Goal: Use online tool/utility

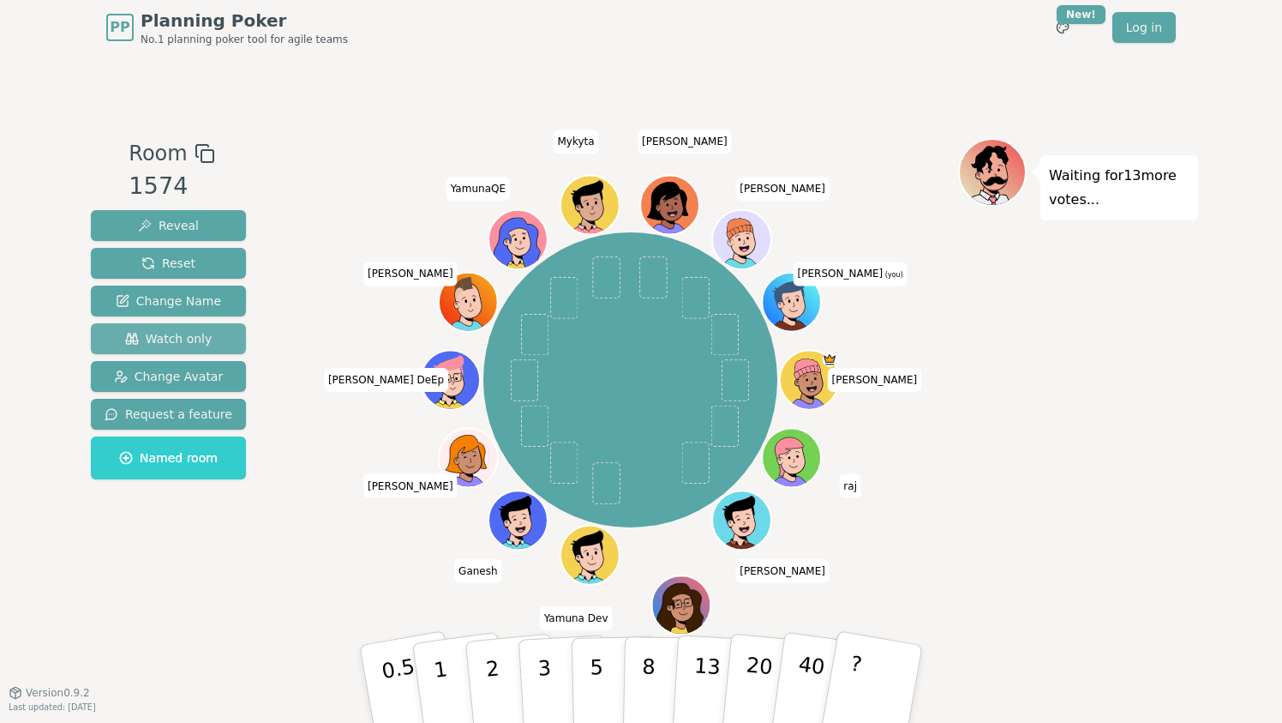
click at [164, 351] on button "Watch only" at bounding box center [168, 338] width 155 height 31
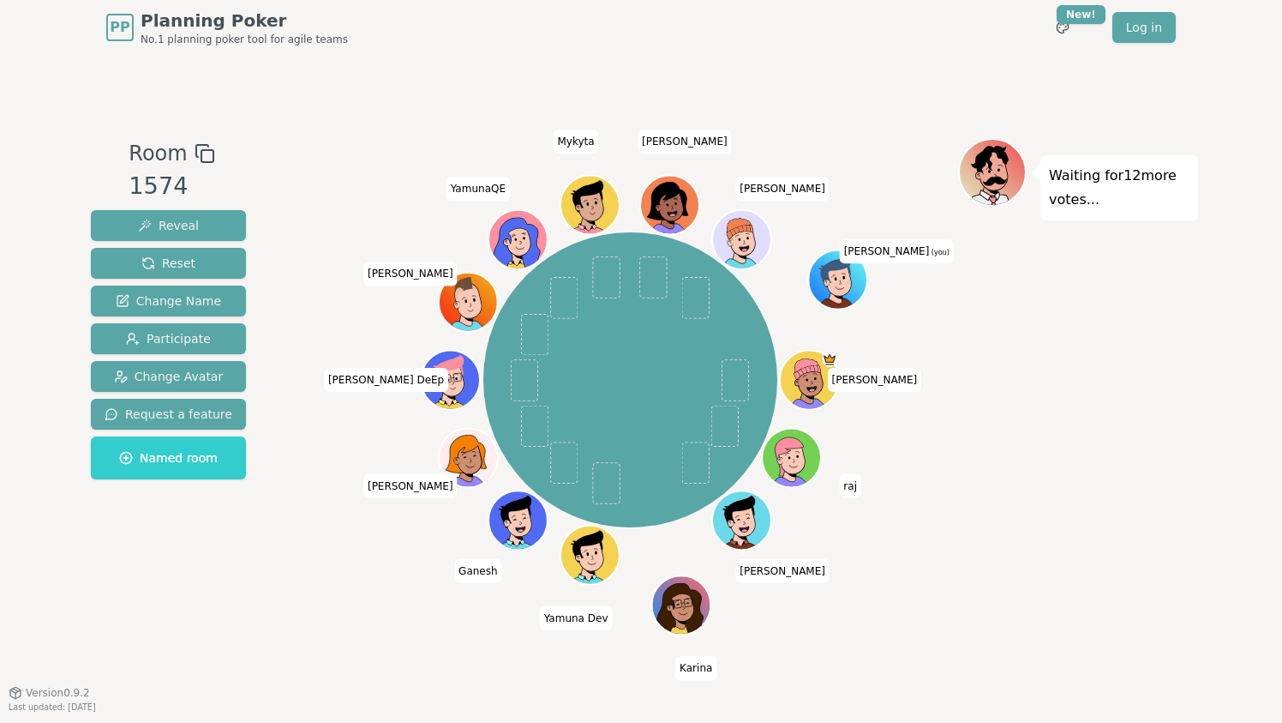
drag, startPoint x: 854, startPoint y: 275, endPoint x: 824, endPoint y: 274, distance: 30.0
click at [824, 274] on icon at bounding box center [840, 275] width 46 height 7
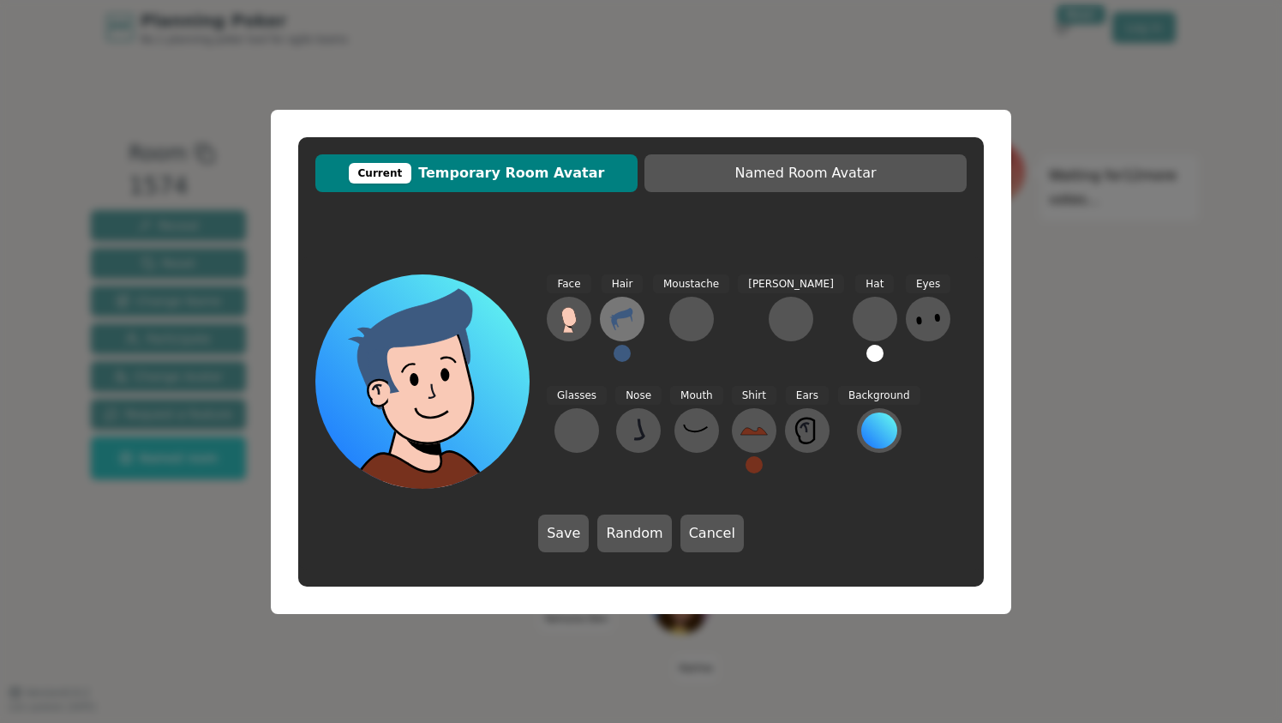
click at [624, 321] on icon at bounding box center [622, 318] width 27 height 27
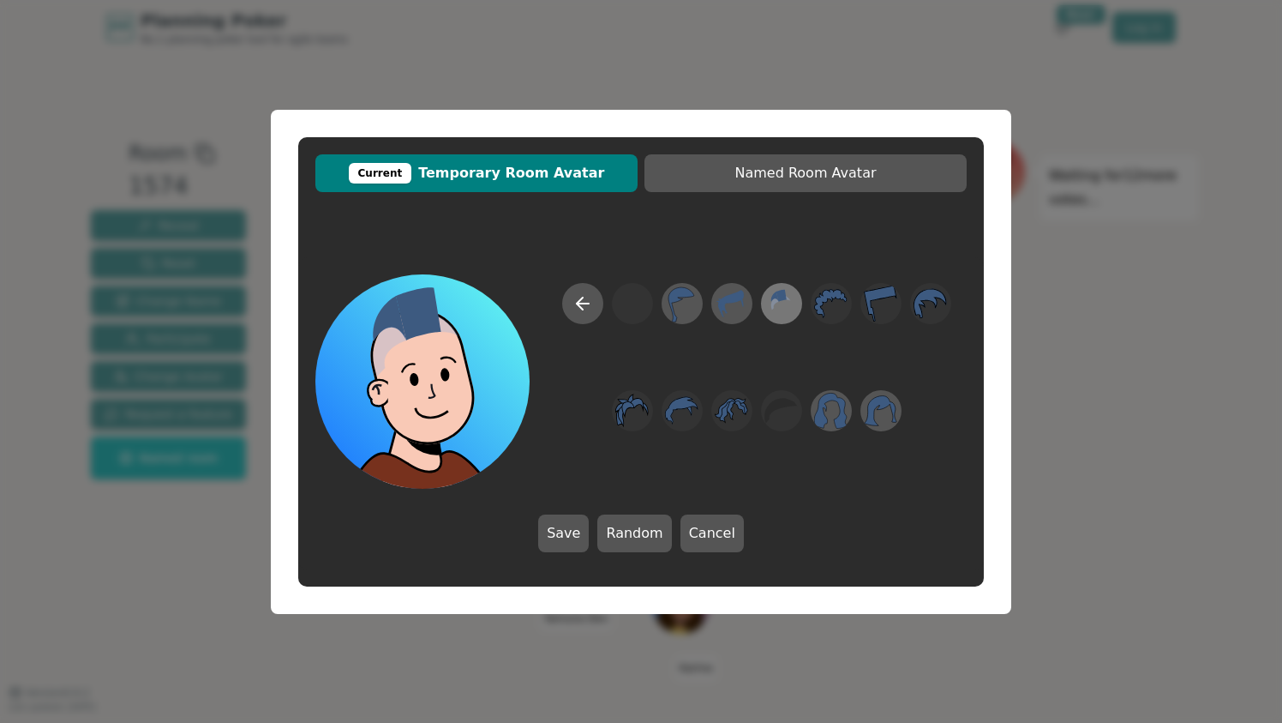
click at [780, 304] on icon at bounding box center [781, 303] width 33 height 39
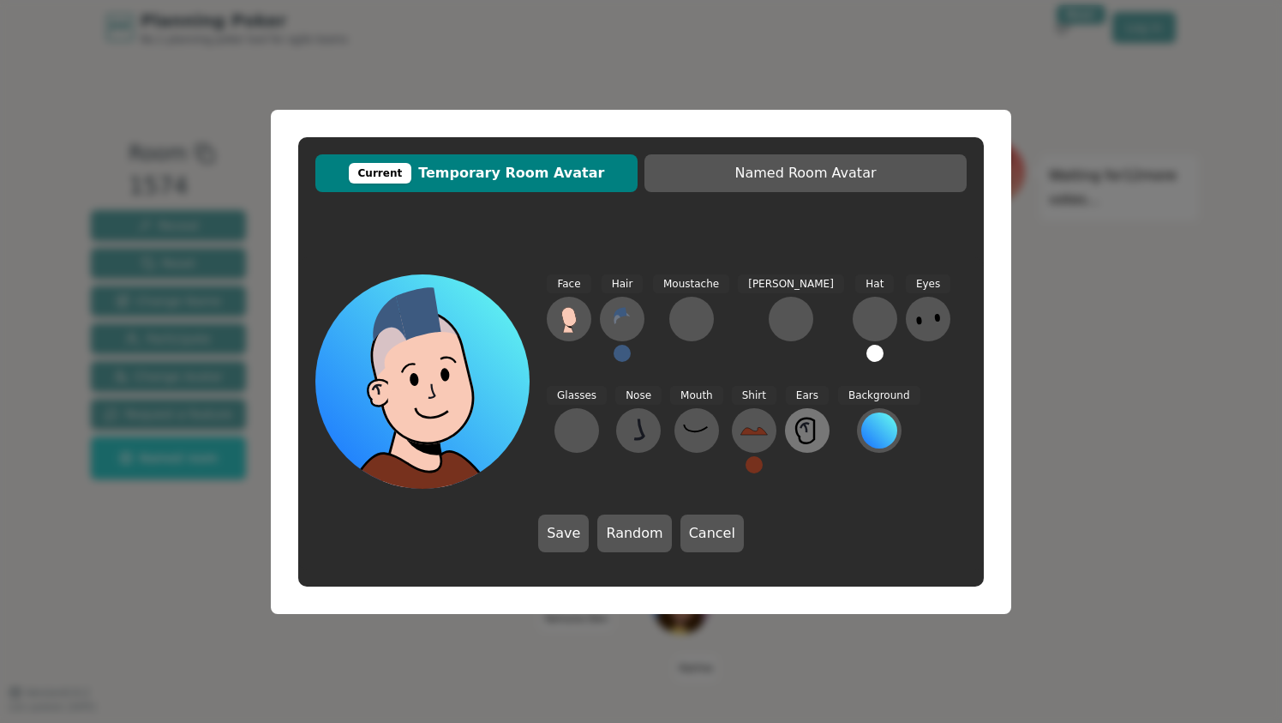
click at [794, 435] on icon at bounding box center [807, 430] width 27 height 27
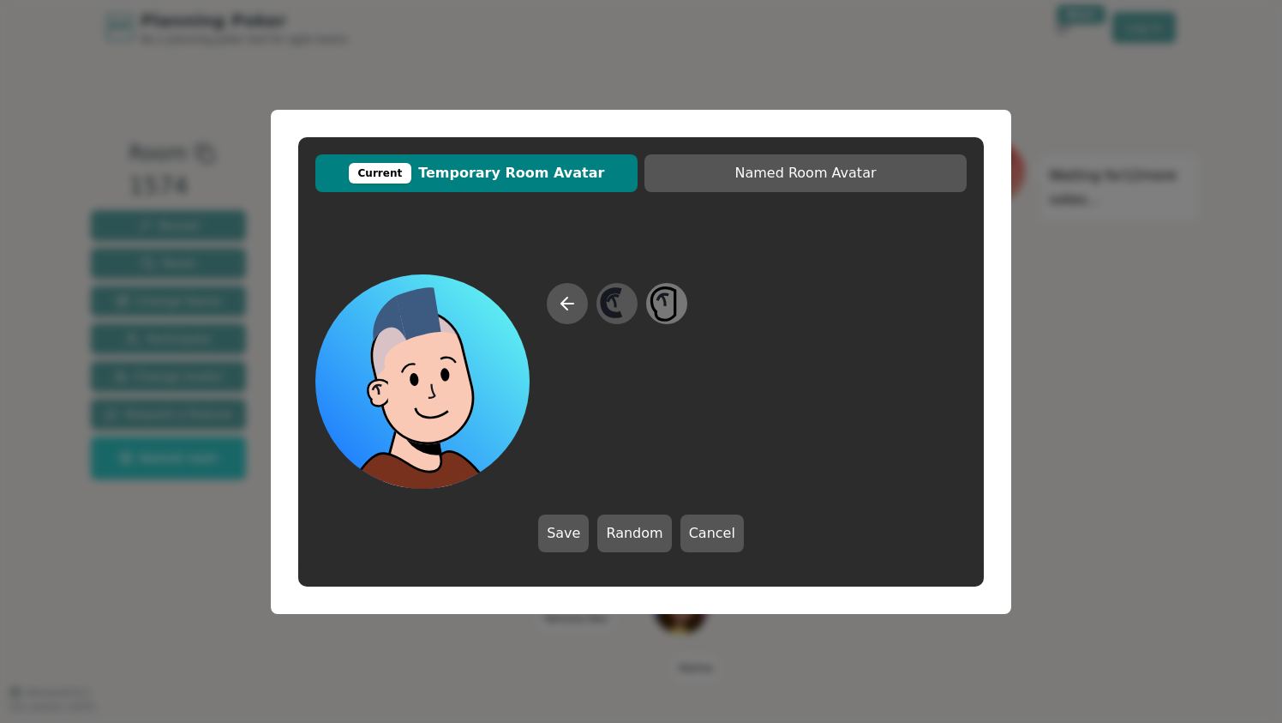
click at [662, 308] on icon at bounding box center [666, 303] width 33 height 39
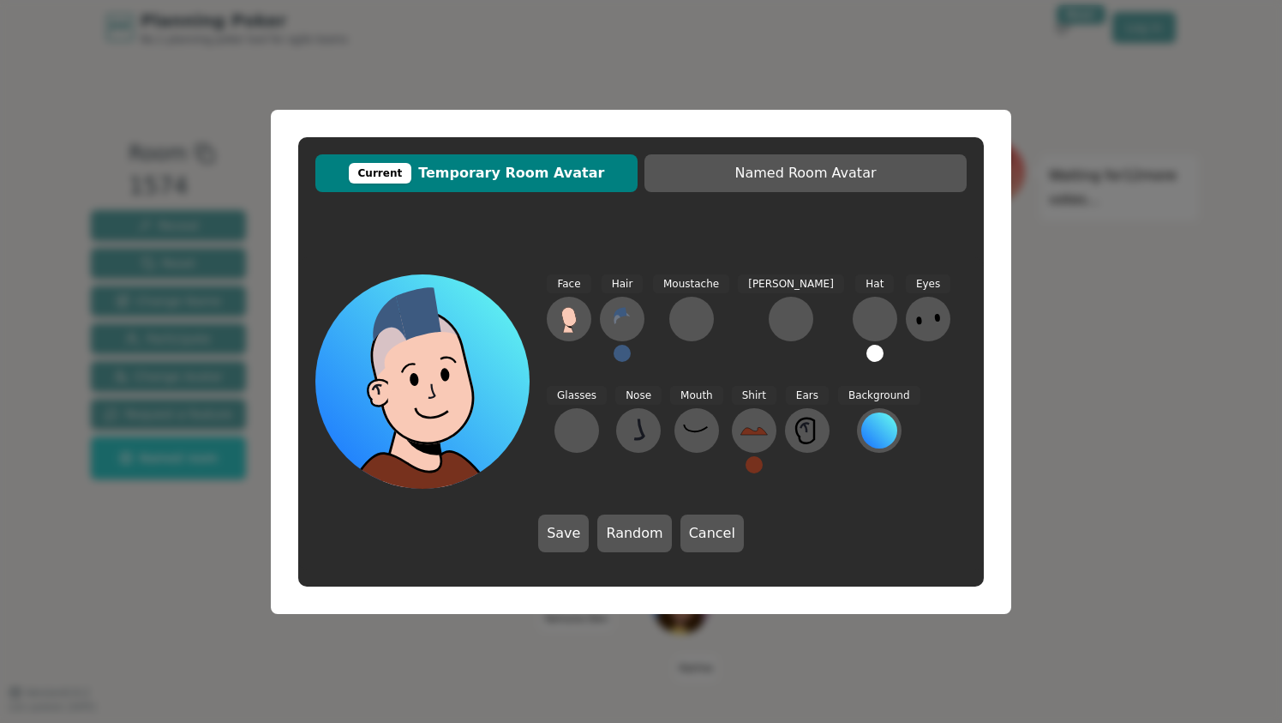
drag, startPoint x: 662, startPoint y: 308, endPoint x: 641, endPoint y: 231, distance: 79.0
click at [641, 231] on div "Current Temporary Room Avatar Named Room Avatar Face Hair Moustache [PERSON_NAM…" at bounding box center [641, 361] width 686 height 449
click at [794, 417] on icon at bounding box center [807, 430] width 27 height 27
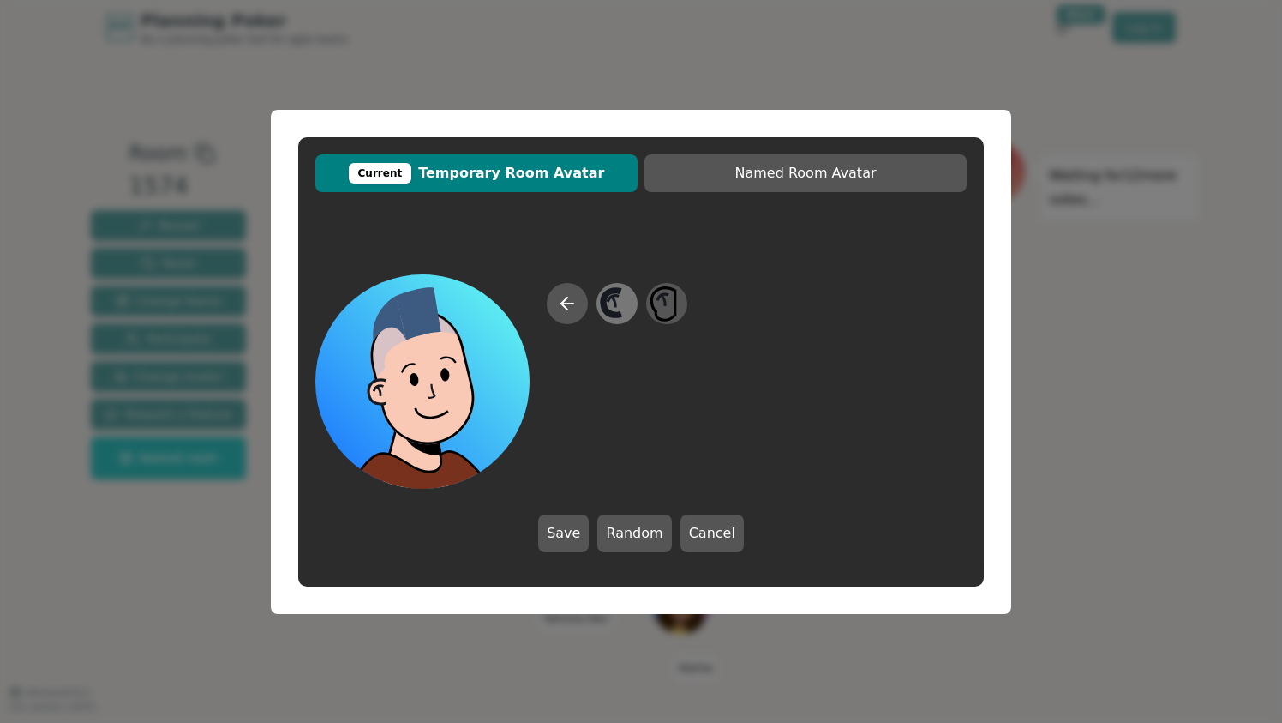
click at [628, 302] on icon at bounding box center [616, 303] width 33 height 39
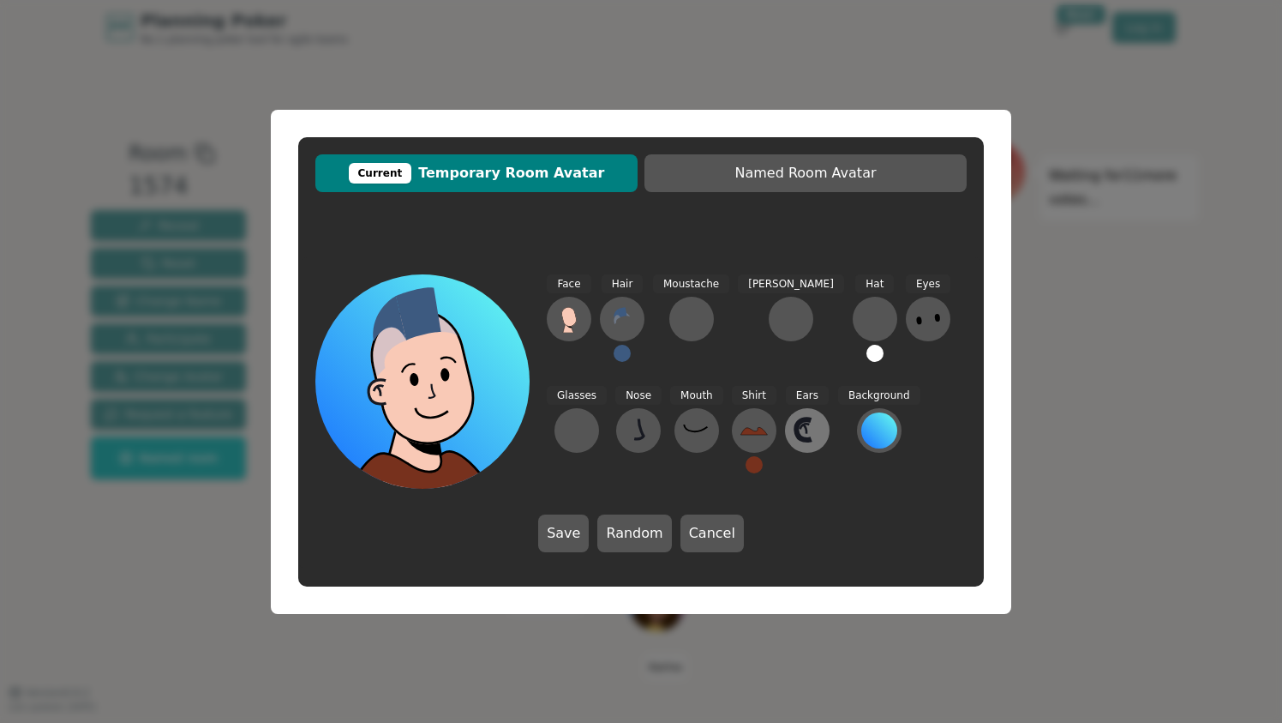
click at [785, 446] on button at bounding box center [807, 430] width 45 height 45
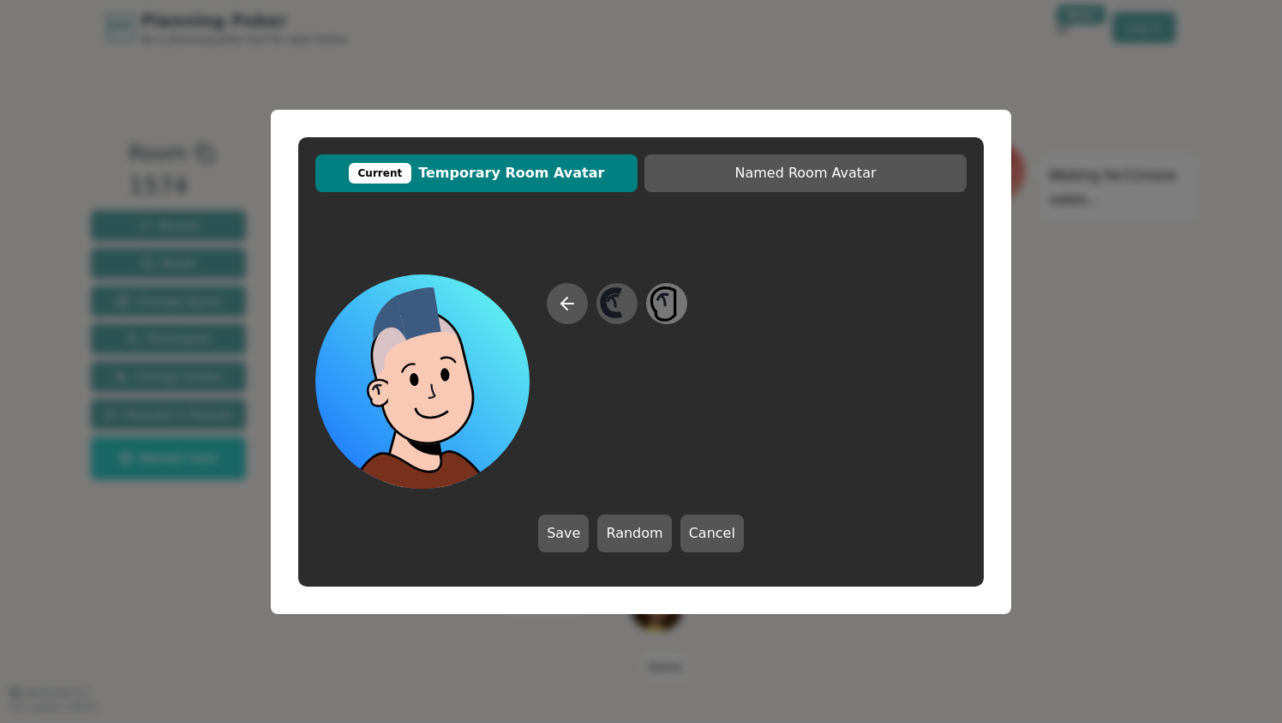
click at [669, 311] on icon at bounding box center [666, 303] width 33 height 39
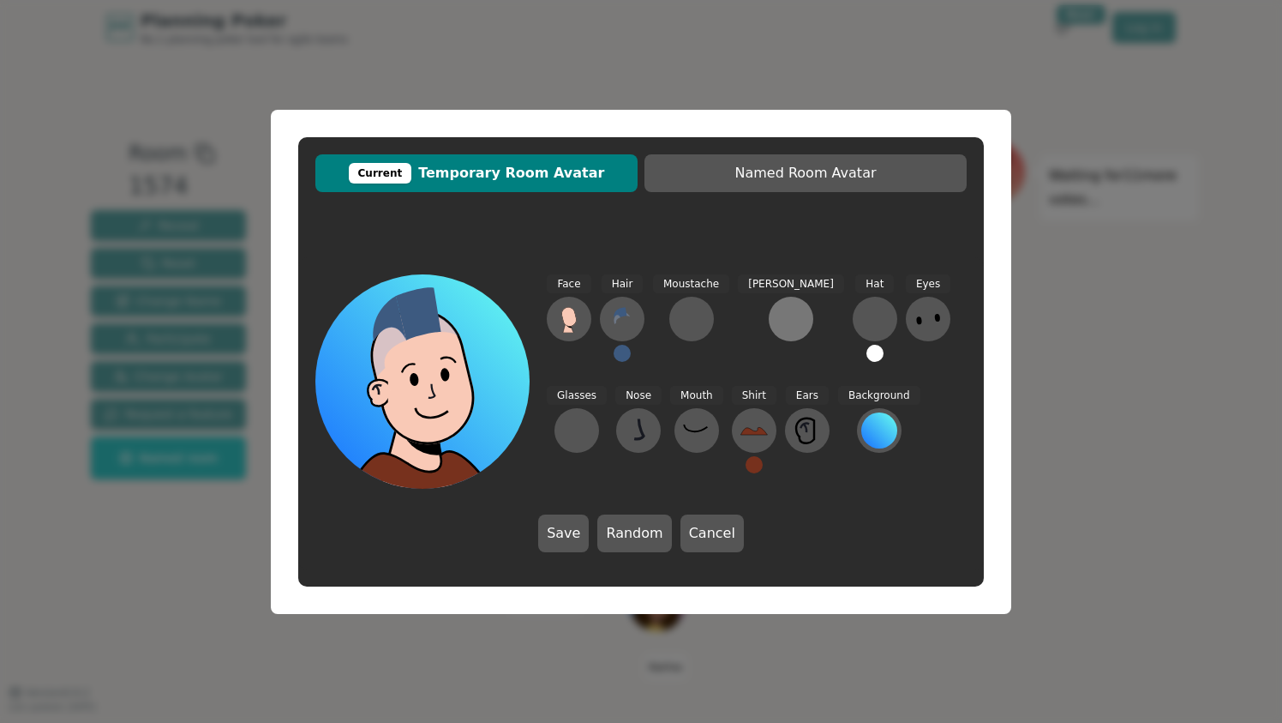
click at [778, 333] on div at bounding box center [791, 318] width 27 height 27
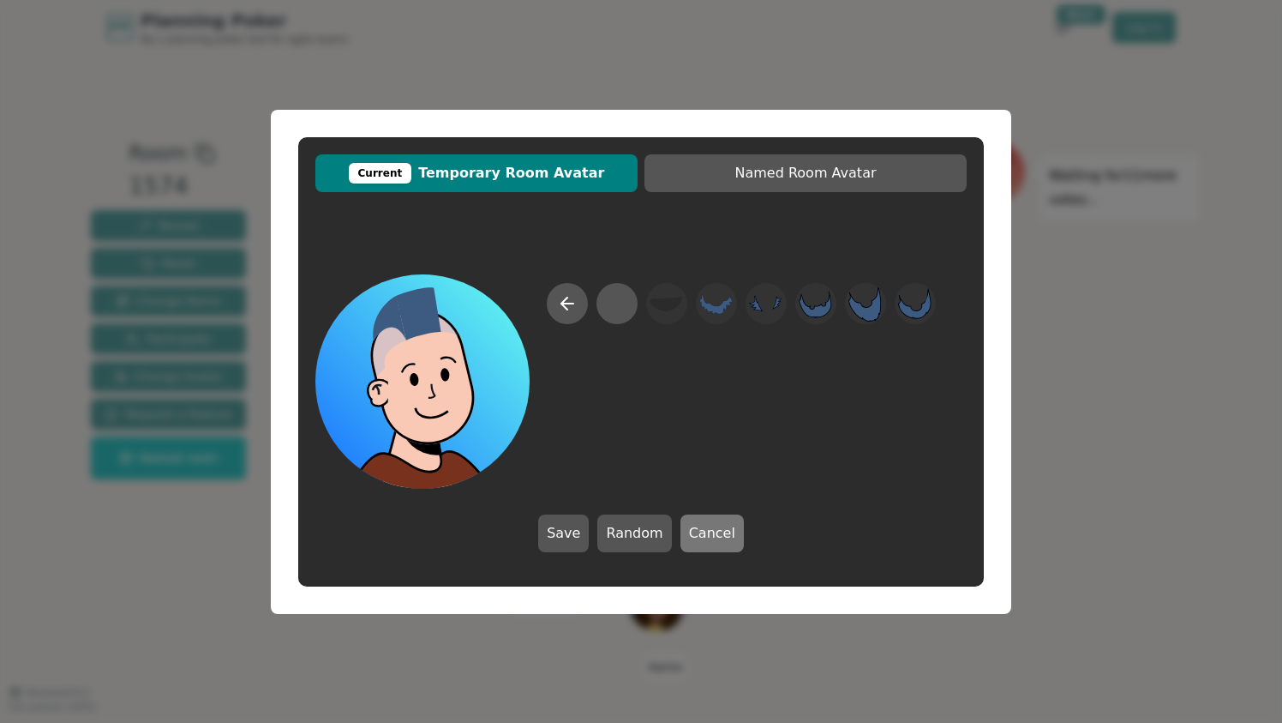
click at [698, 529] on button "Cancel" at bounding box center [712, 533] width 63 height 38
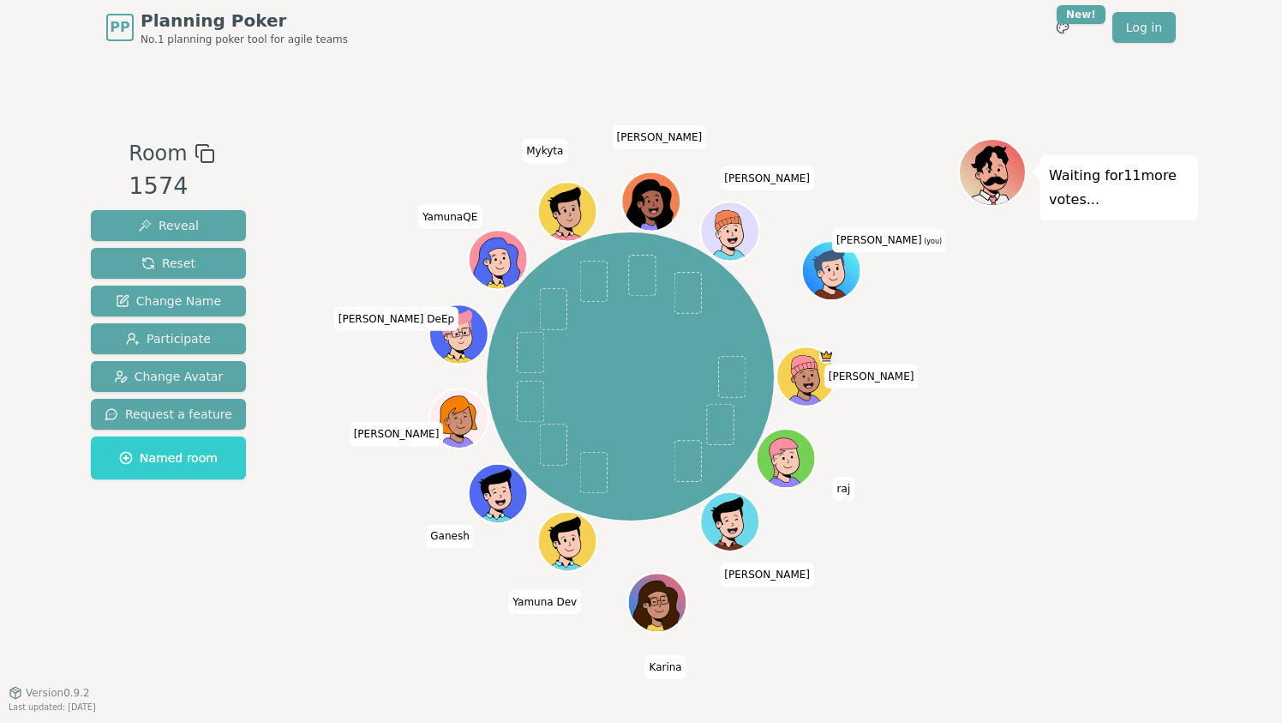
click at [834, 182] on div "[PERSON_NAME] [PERSON_NAME] Yamuna Dev Ganesh [PERSON_NAME] [PERSON_NAME] [PERS…" at bounding box center [631, 377] width 656 height 417
